Goal: Transaction & Acquisition: Download file/media

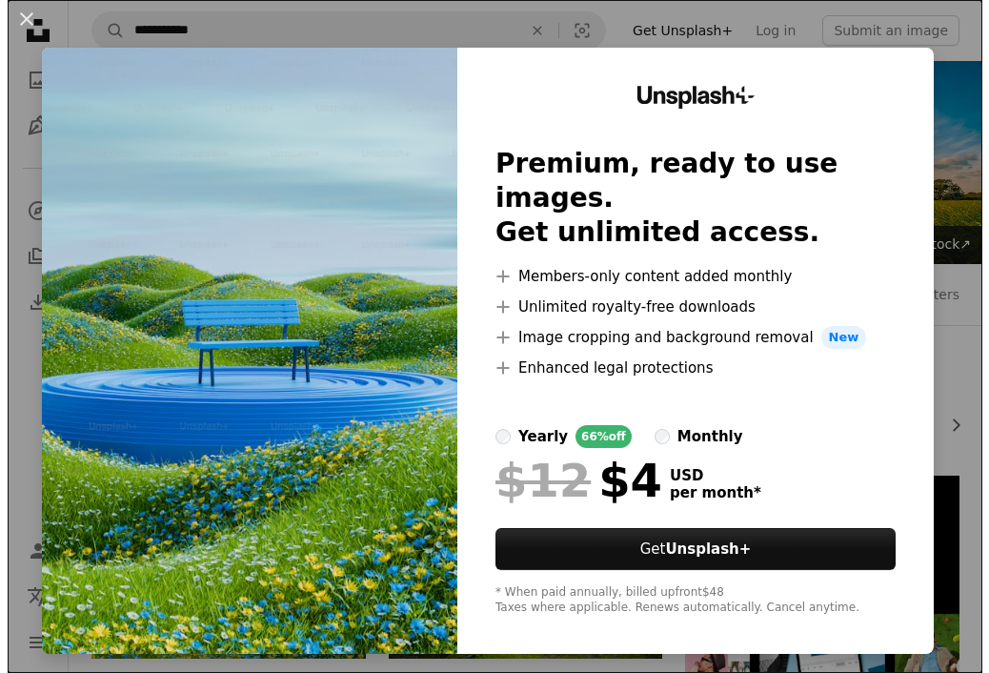
scroll to position [303, 0]
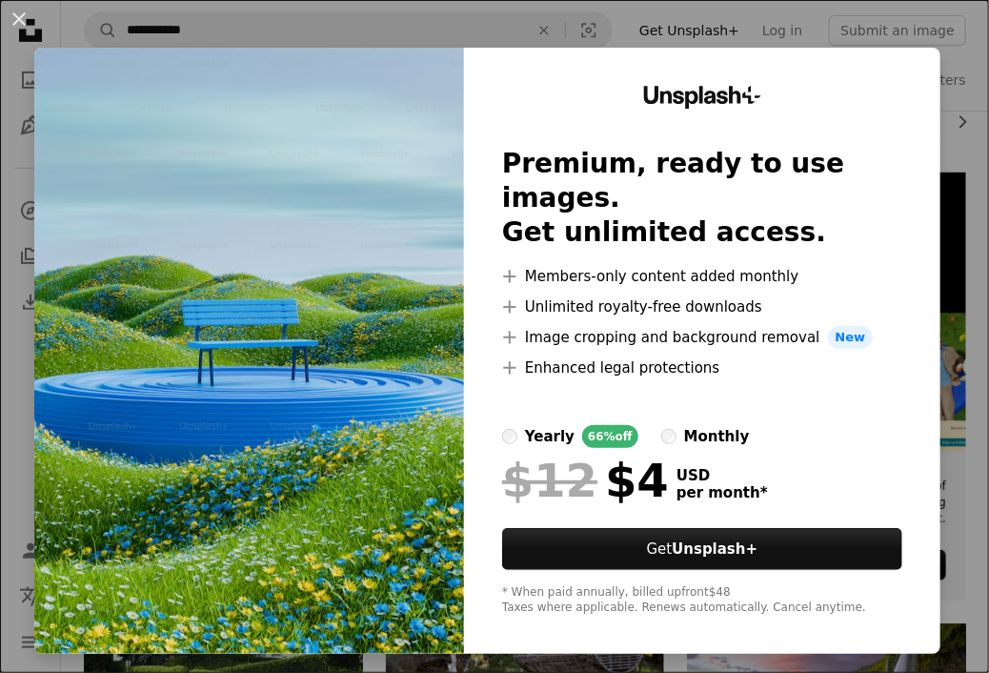
click at [194, 217] on img at bounding box center [249, 351] width 430 height 606
click at [297, 171] on img at bounding box center [249, 351] width 430 height 606
click at [23, 12] on button "An X shape" at bounding box center [19, 19] width 23 height 23
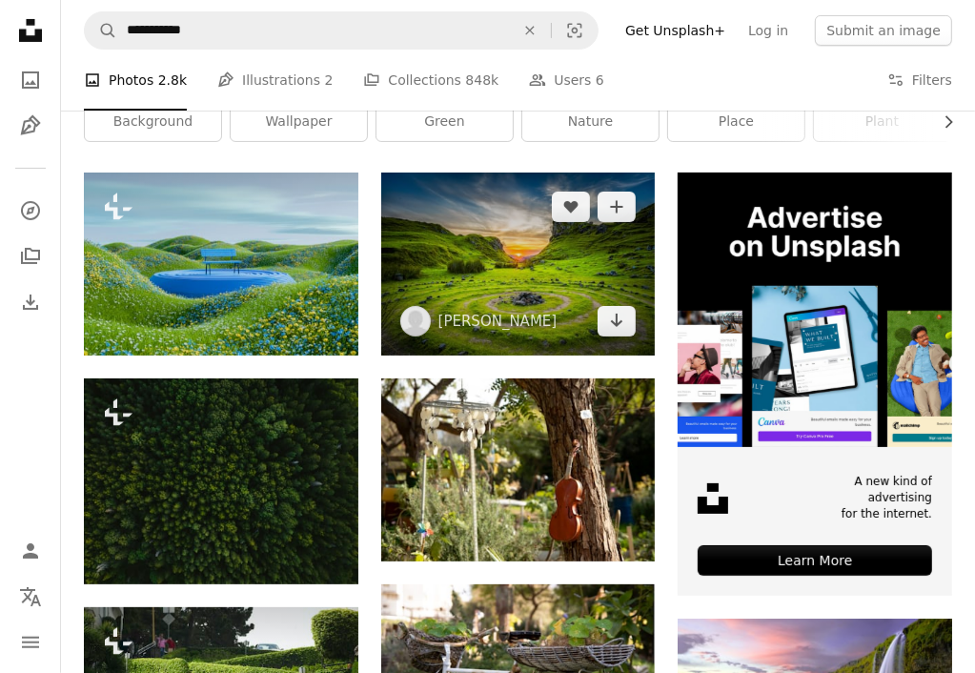
click at [556, 253] on img at bounding box center [518, 264] width 275 height 183
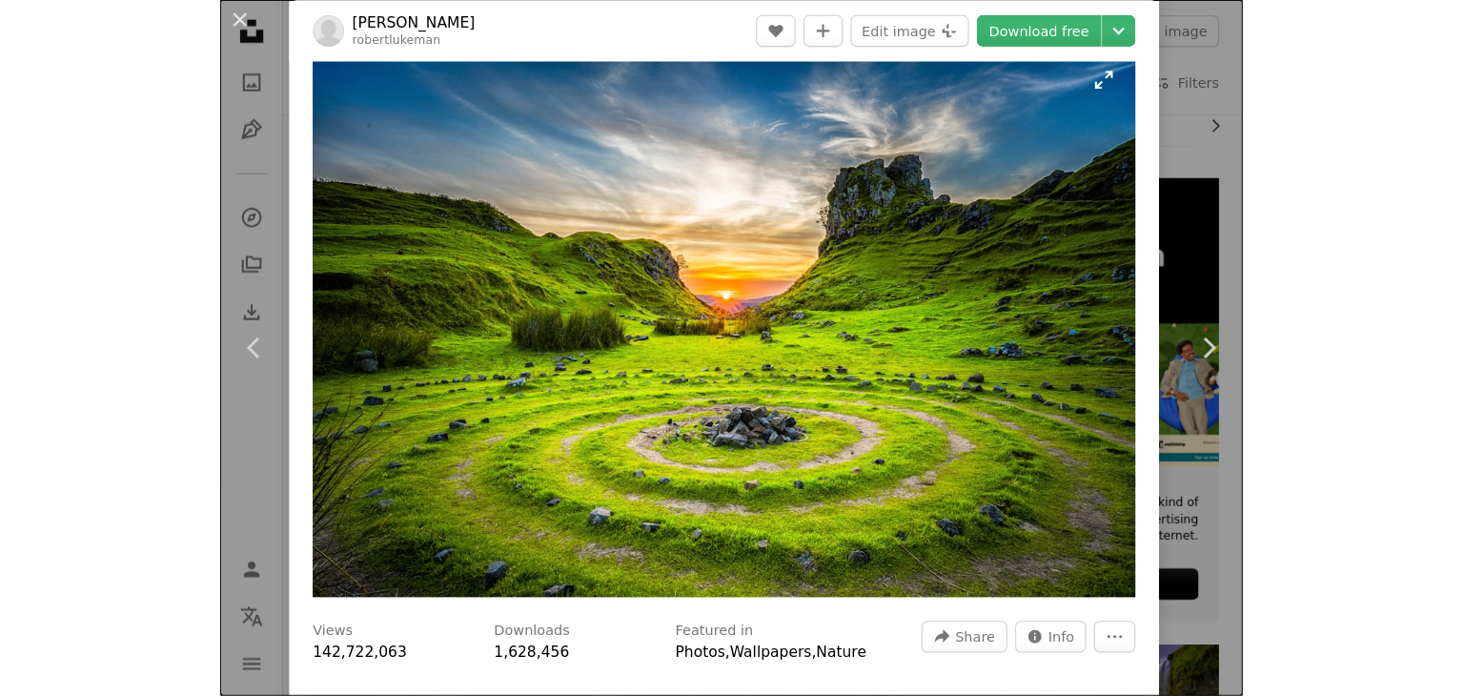
scroll to position [38, 0]
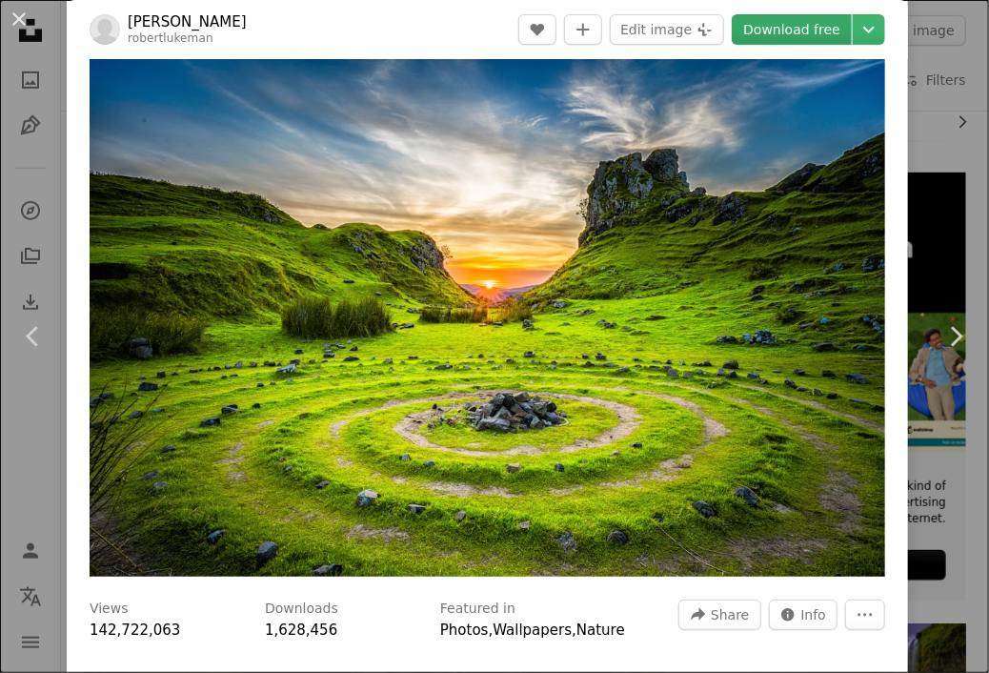
click at [781, 28] on link "Download free" at bounding box center [792, 29] width 120 height 31
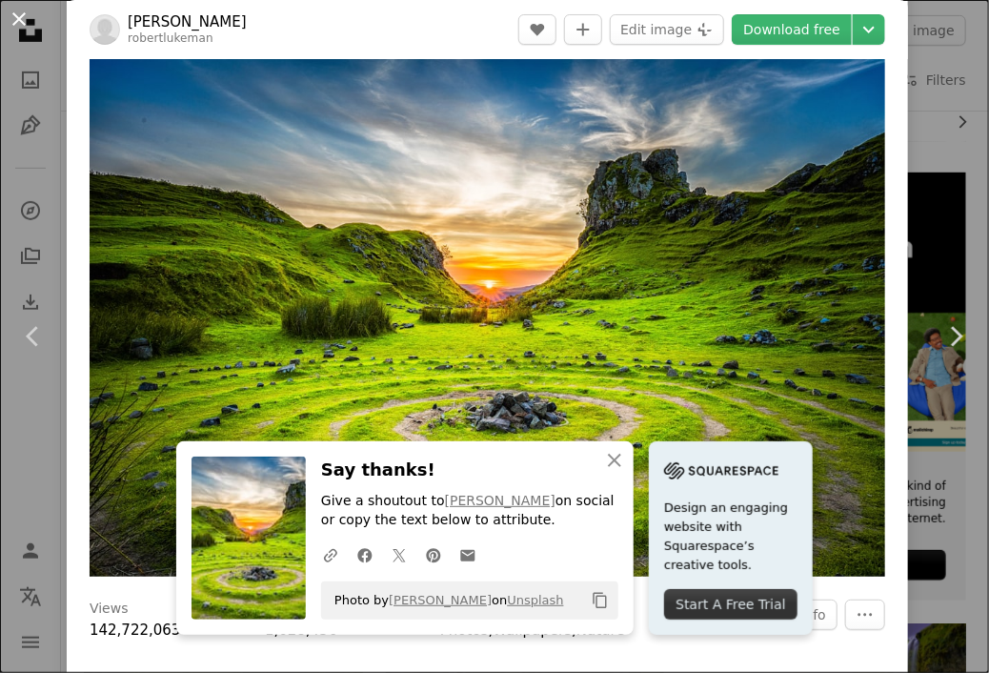
click at [8, 24] on button "An X shape" at bounding box center [19, 19] width 23 height 23
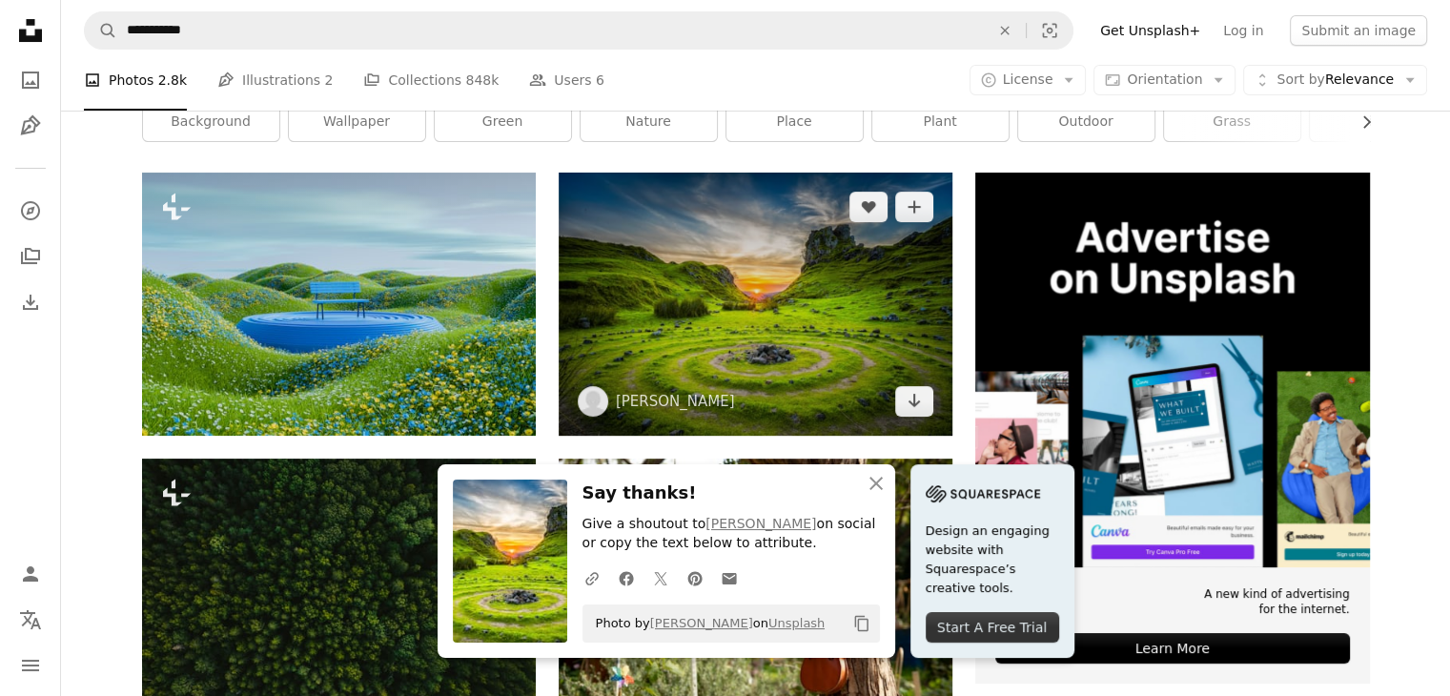
click at [727, 263] on img at bounding box center [756, 304] width 394 height 263
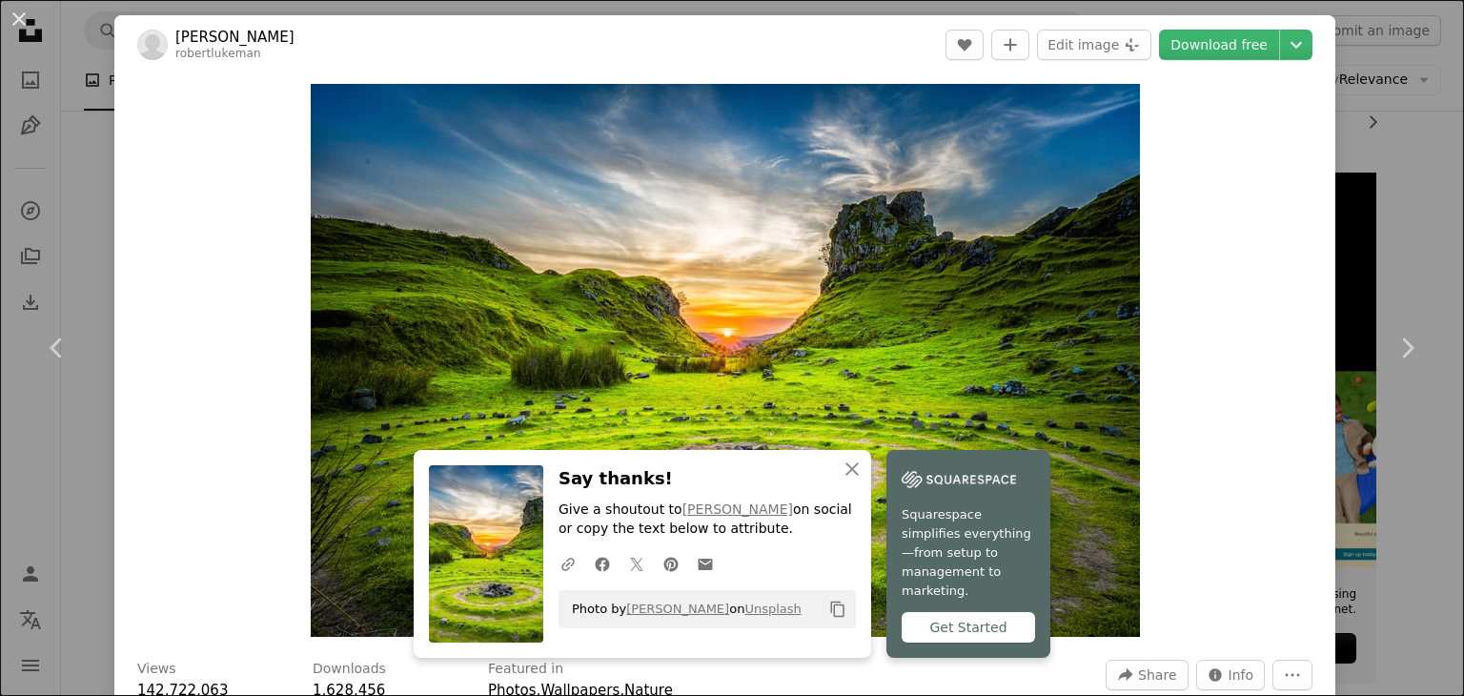
click at [829, 618] on icon "Copy content" at bounding box center [837, 609] width 17 height 17
click at [829, 618] on icon "A checkmark" at bounding box center [837, 609] width 17 height 17
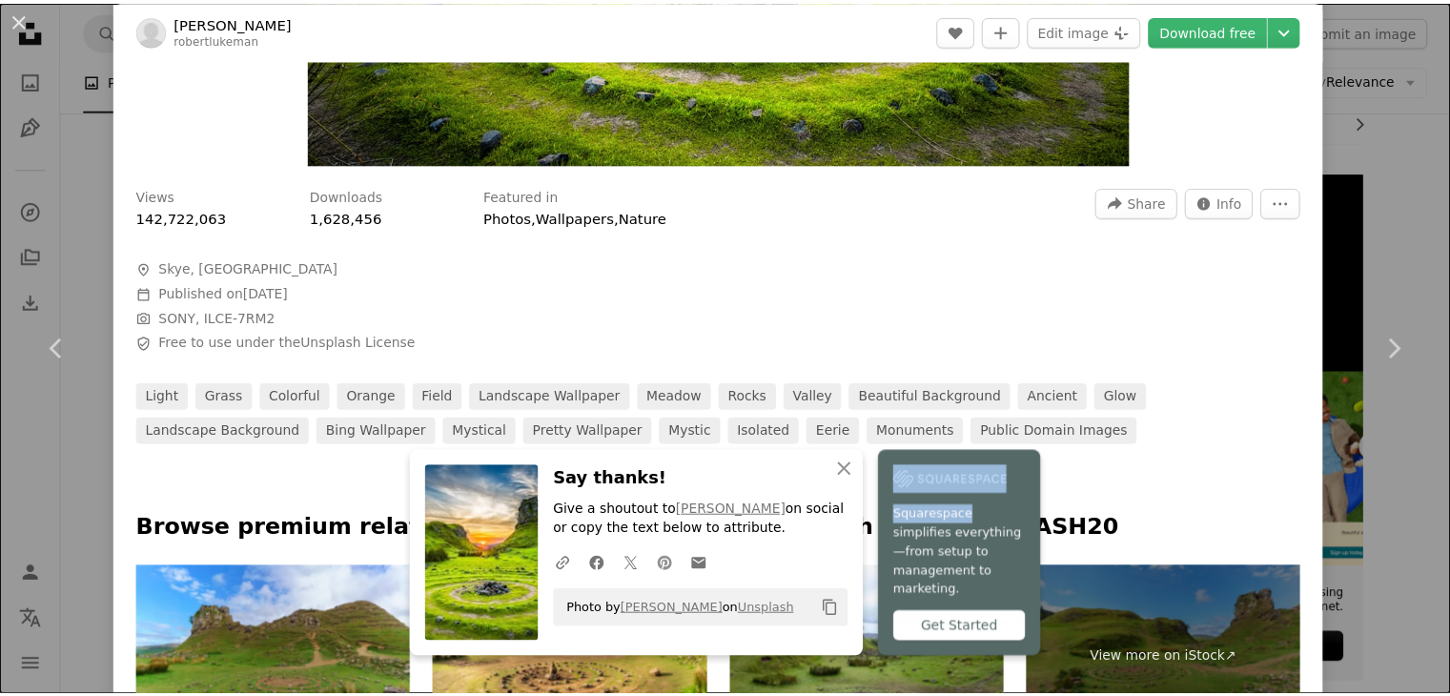
scroll to position [475, 0]
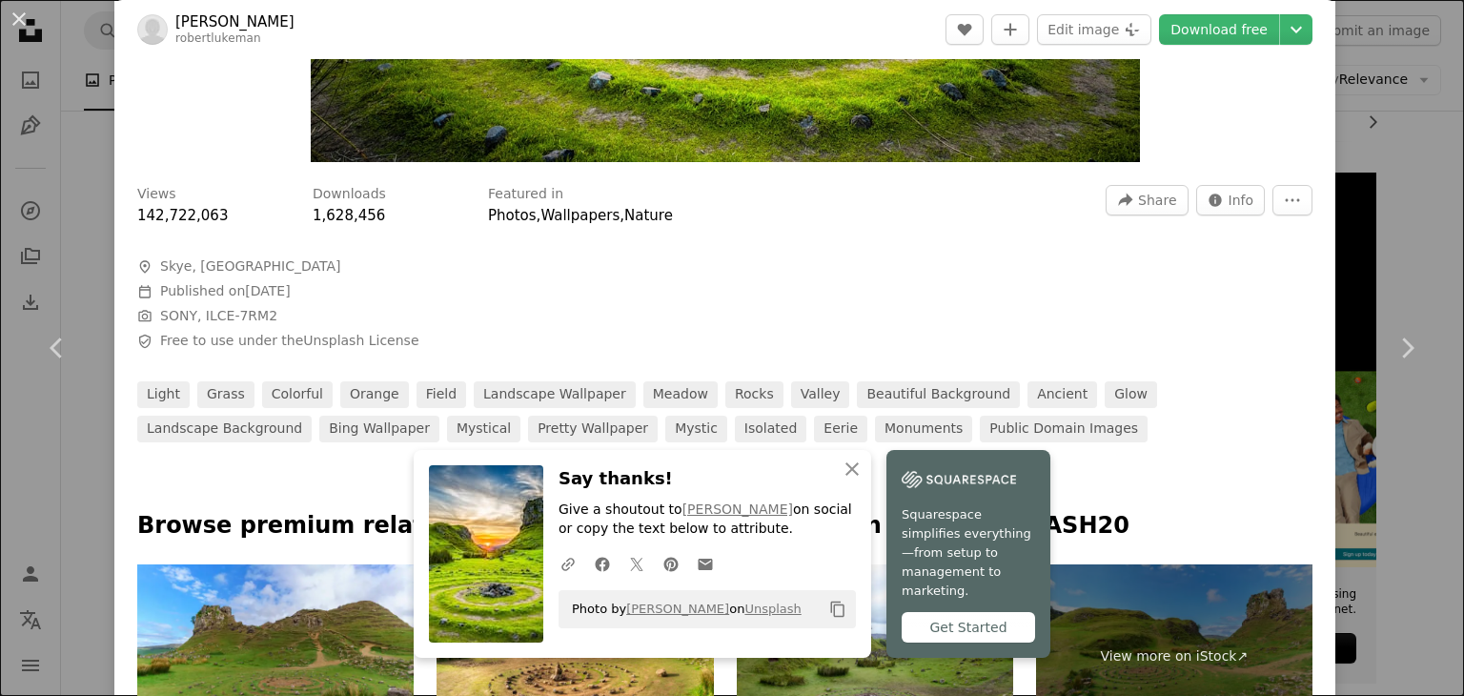
click at [974, 133] on div "An X shape Chevron left Chevron right An X shape Close Say thanks! Give a shout…" at bounding box center [732, 348] width 1464 height 696
